Goal: Information Seeking & Learning: Find specific fact

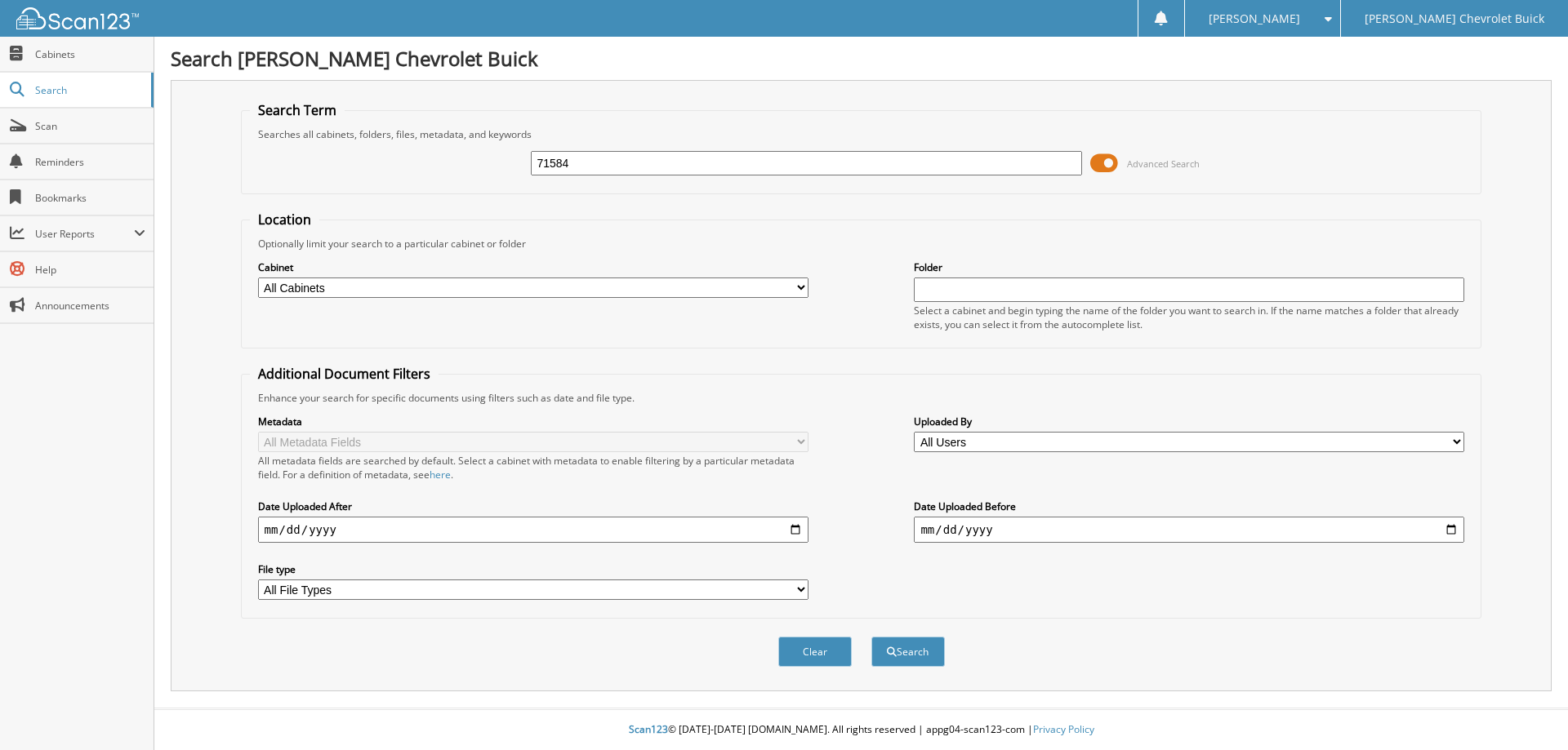
type input "71584"
click at [871, 637] on button "Search" at bounding box center [908, 652] width 74 height 30
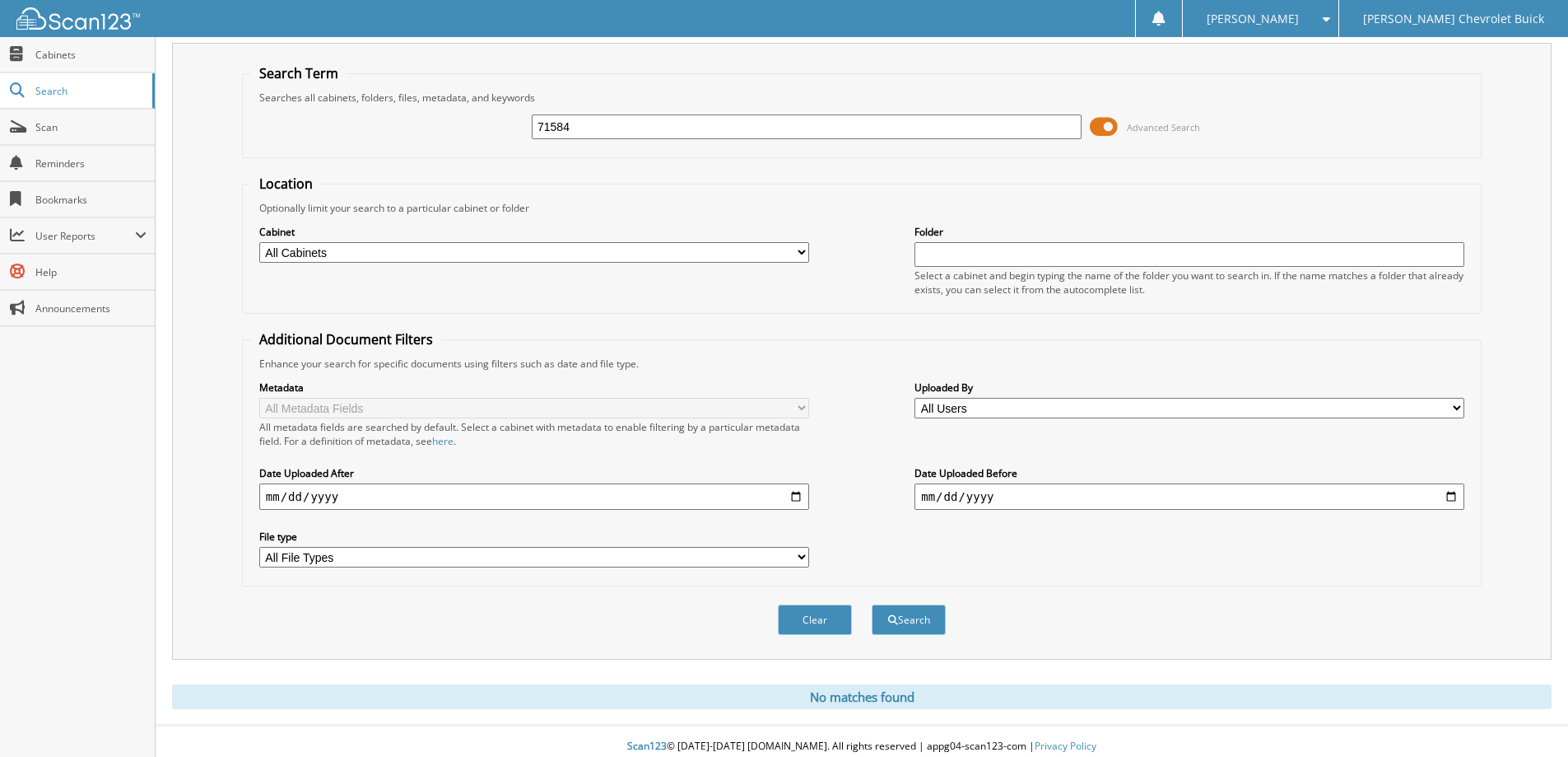
scroll to position [48, 0]
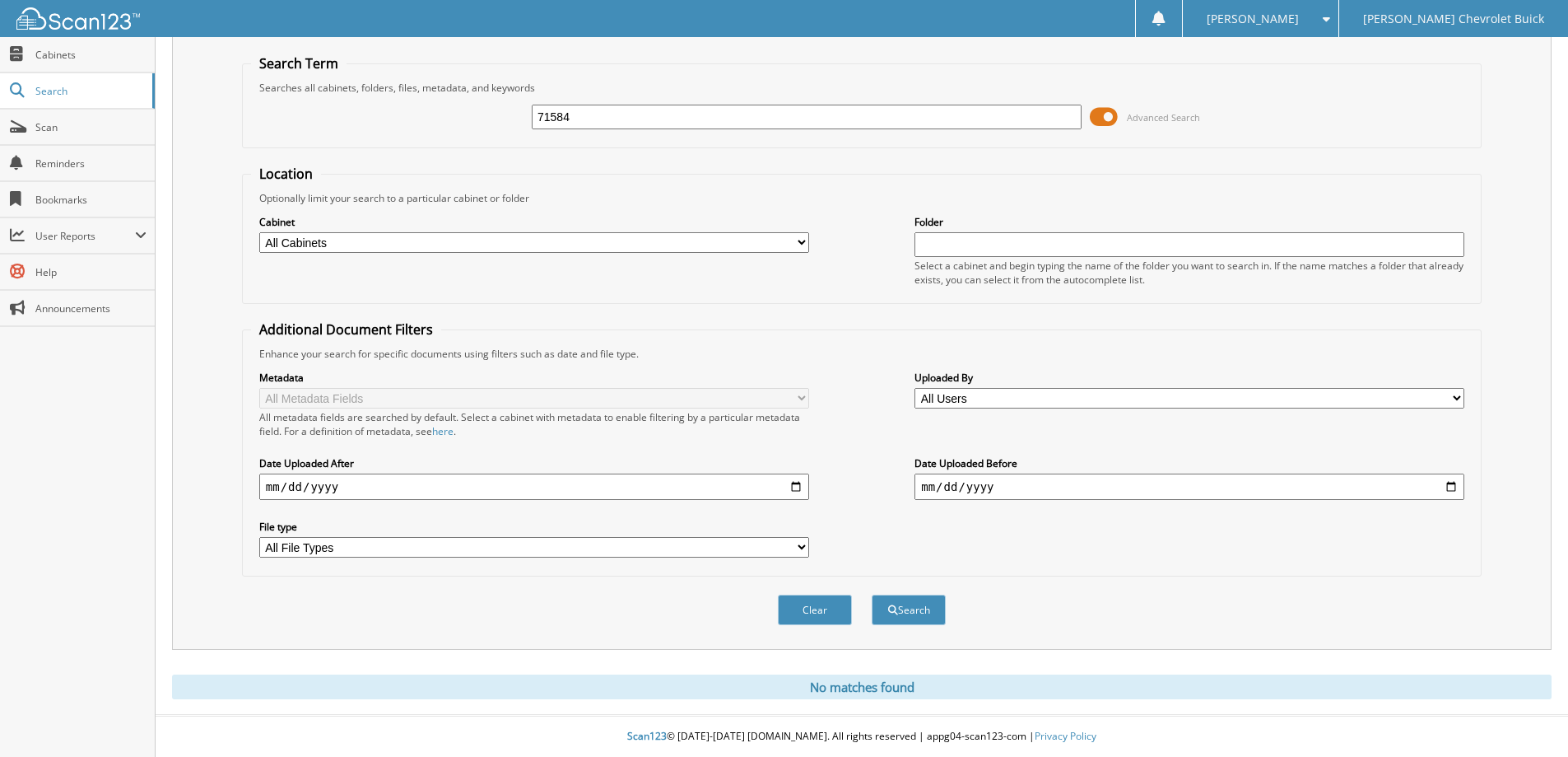
click at [726, 187] on fieldset "Location Optionally limit your search to a particular cabinet or folder Cabinet…" at bounding box center [861, 234] width 1240 height 140
click at [810, 612] on button "Clear" at bounding box center [815, 610] width 74 height 30
